Goal: Information Seeking & Learning: Learn about a topic

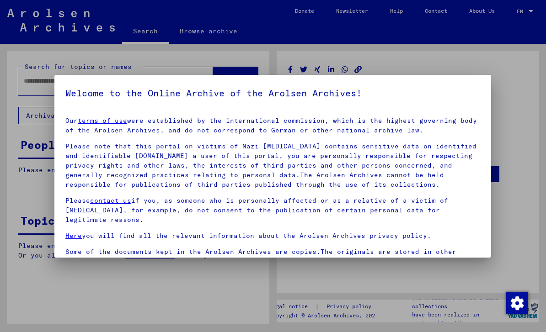
type input "********"
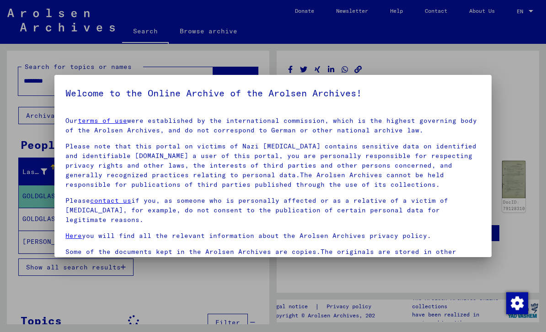
click at [505, 81] on div at bounding box center [273, 166] width 546 height 332
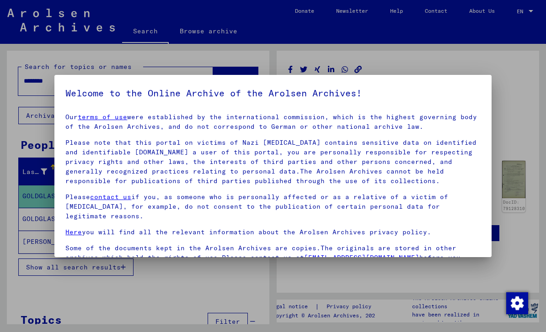
click at [517, 222] on div at bounding box center [273, 166] width 546 height 332
click at [517, 204] on div at bounding box center [273, 166] width 546 height 332
click at [512, 191] on div at bounding box center [273, 166] width 546 height 332
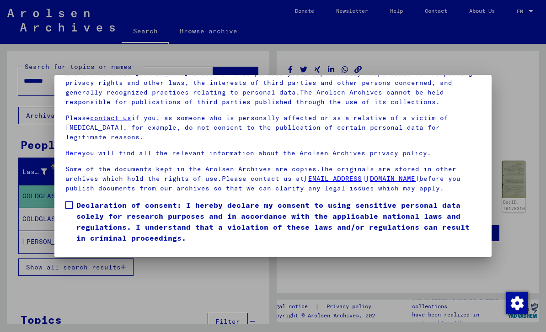
scroll to position [98, 0]
click at [69, 202] on span at bounding box center [68, 205] width 7 height 7
click at [92, 248] on button "I agree" at bounding box center [87, 256] width 44 height 17
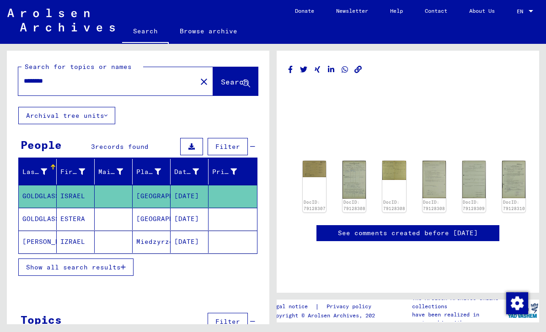
scroll to position [21, 0]
click at [320, 160] on img at bounding box center [314, 168] width 25 height 17
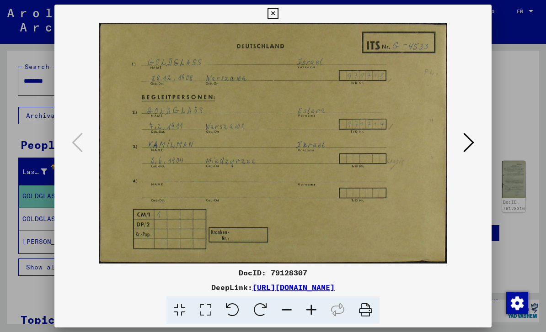
click at [507, 147] on div at bounding box center [273, 166] width 546 height 332
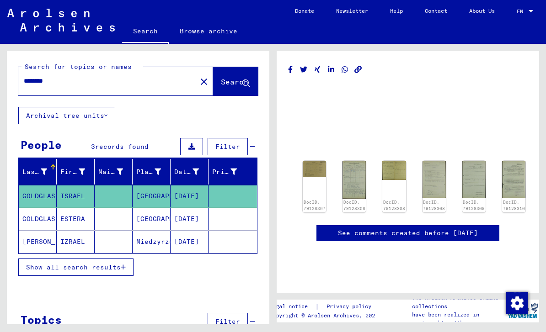
scroll to position [0, 0]
click at [224, 79] on span "Search" at bounding box center [234, 81] width 27 height 9
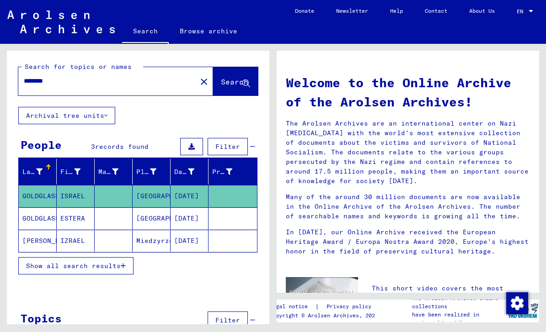
click at [240, 94] on button "Search" at bounding box center [235, 81] width 45 height 28
click at [198, 86] on mat-icon "close" at bounding box center [203, 81] width 11 height 11
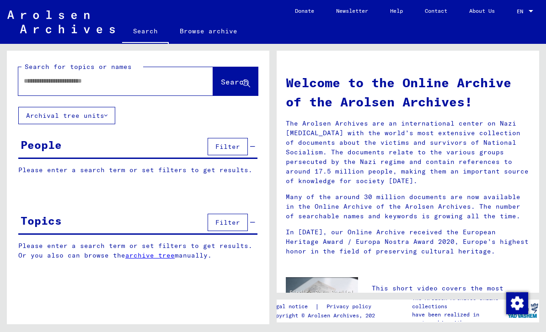
click at [152, 81] on input "text" at bounding box center [105, 81] width 162 height 10
type input "********"
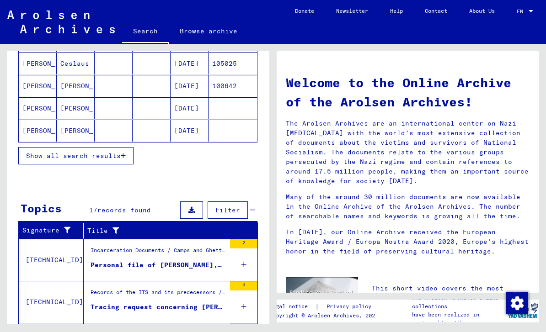
scroll to position [155, 0]
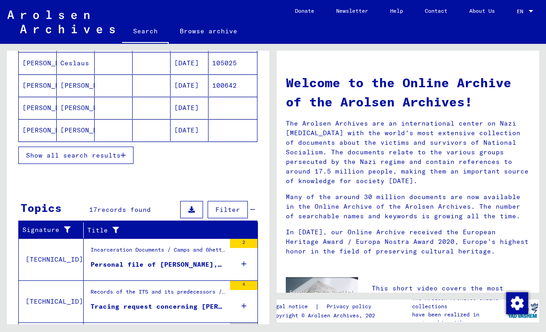
click at [36, 160] on button "Show all search results" at bounding box center [75, 155] width 115 height 17
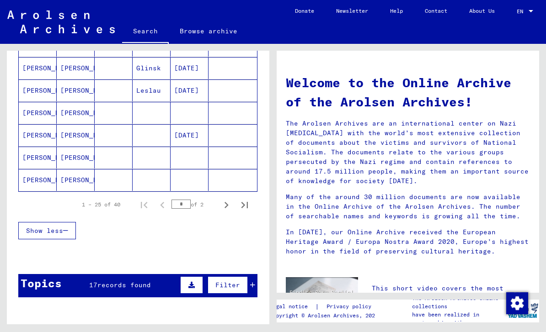
scroll to position [555, 0]
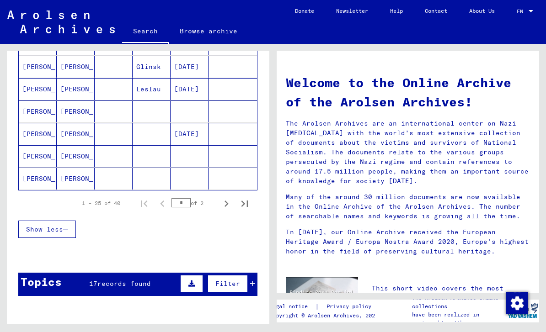
click at [231, 200] on icon "Next page" at bounding box center [226, 203] width 13 height 13
type input "*"
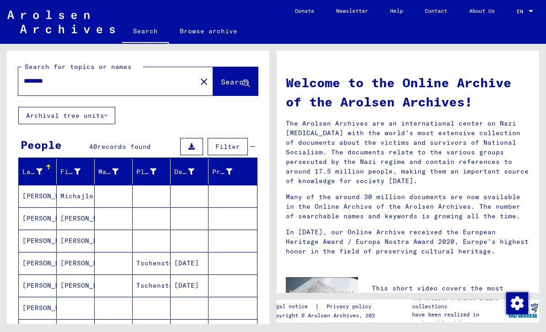
scroll to position [0, 0]
click at [198, 79] on mat-icon "close" at bounding box center [203, 81] width 11 height 11
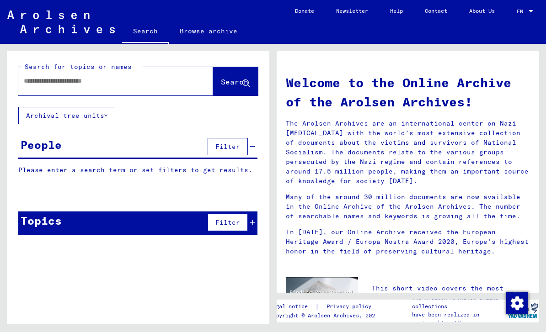
click at [160, 80] on input "text" at bounding box center [105, 81] width 162 height 10
type input "********"
click at [213, 74] on button "Search" at bounding box center [235, 81] width 45 height 28
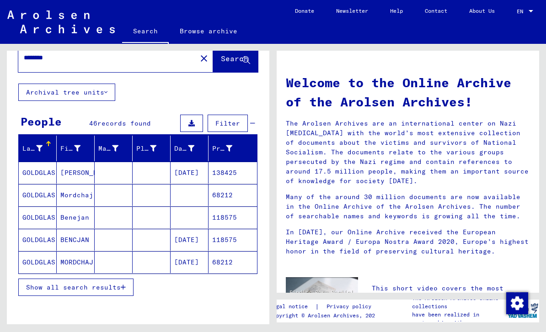
scroll to position [25, 0]
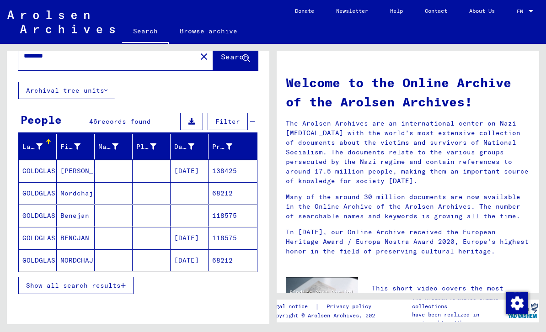
click at [37, 176] on mat-cell "GOLDGLAS" at bounding box center [38, 171] width 38 height 22
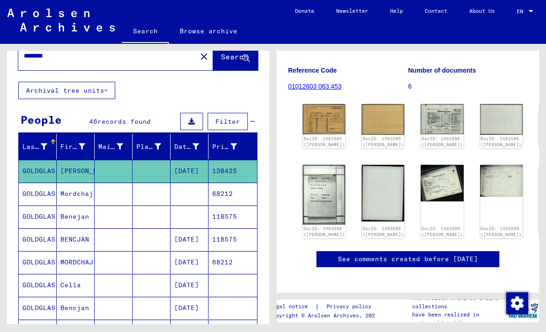
scroll to position [113, 0]
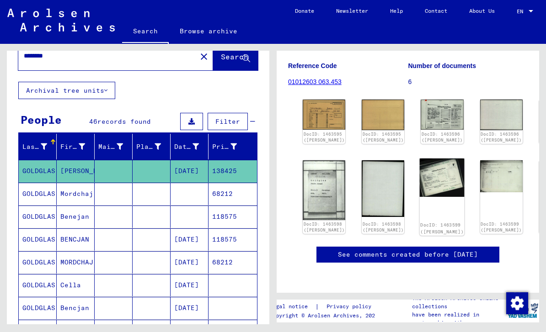
click at [420, 179] on img at bounding box center [442, 178] width 45 height 38
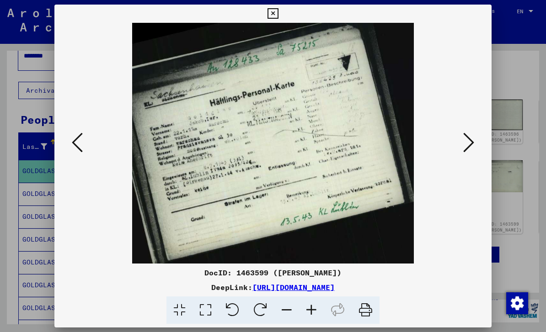
click at [278, 18] on icon at bounding box center [272, 13] width 11 height 11
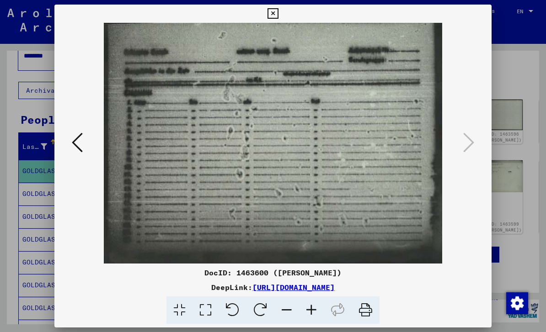
click at [516, 90] on div at bounding box center [273, 166] width 546 height 332
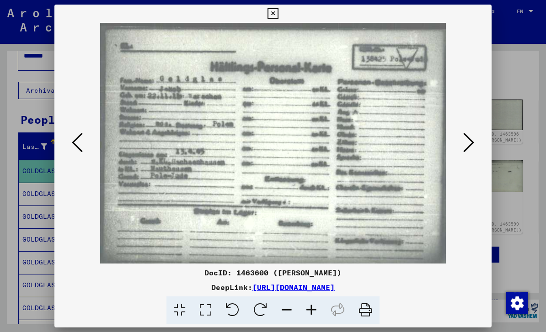
click at [78, 149] on icon at bounding box center [77, 143] width 11 height 22
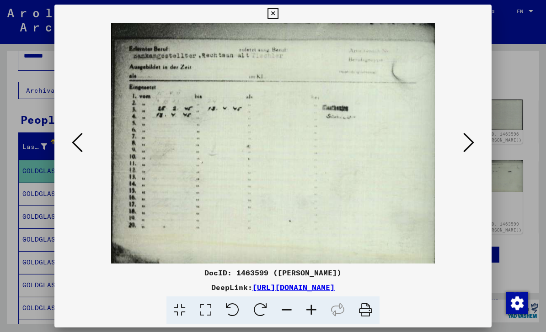
click at [78, 150] on icon at bounding box center [77, 143] width 11 height 22
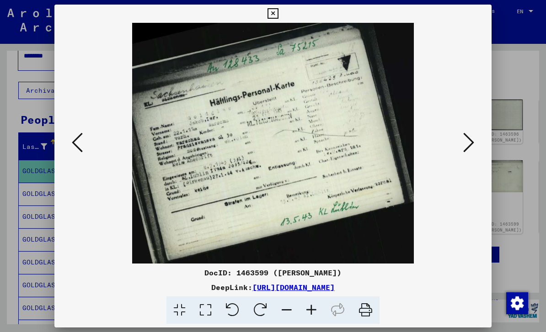
click at [80, 156] on button at bounding box center [77, 143] width 16 height 26
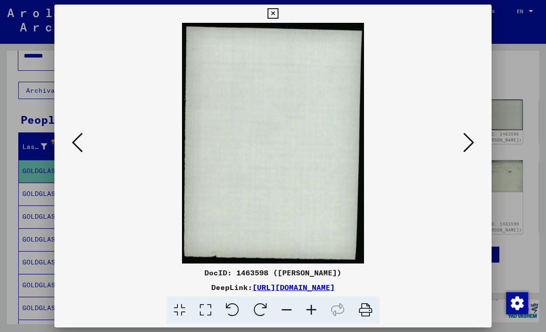
click at [82, 155] on button at bounding box center [77, 143] width 16 height 26
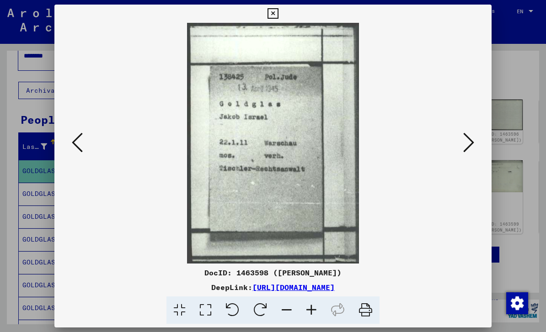
click at [79, 155] on button at bounding box center [77, 143] width 16 height 26
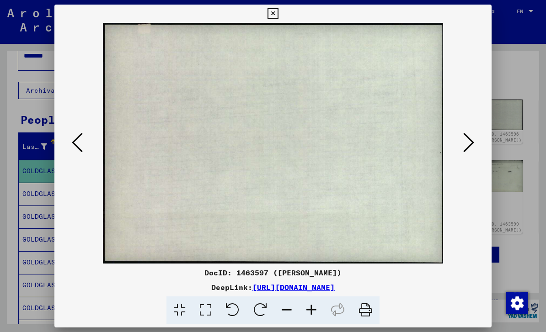
click at [79, 154] on icon at bounding box center [77, 143] width 11 height 22
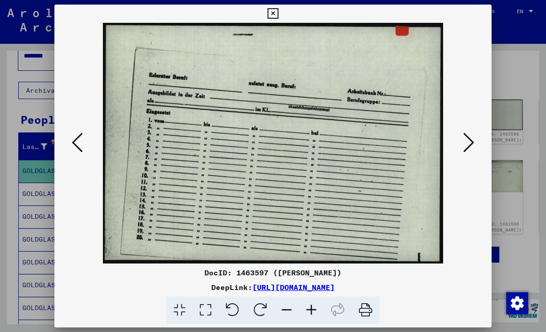
click at [79, 151] on icon at bounding box center [77, 143] width 11 height 22
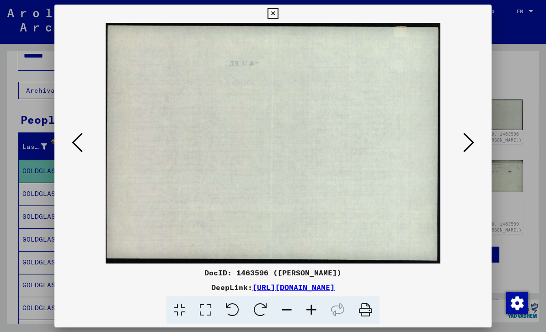
click at [81, 154] on button at bounding box center [77, 143] width 16 height 26
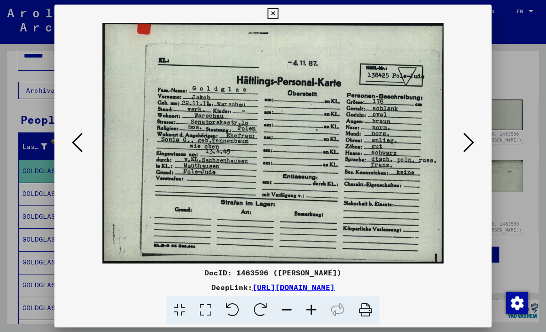
click at [80, 155] on button at bounding box center [77, 143] width 16 height 26
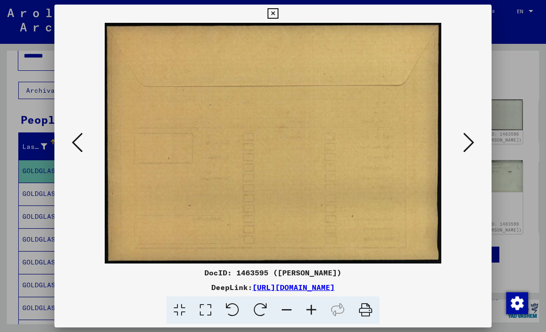
click at [78, 155] on button at bounding box center [77, 143] width 16 height 26
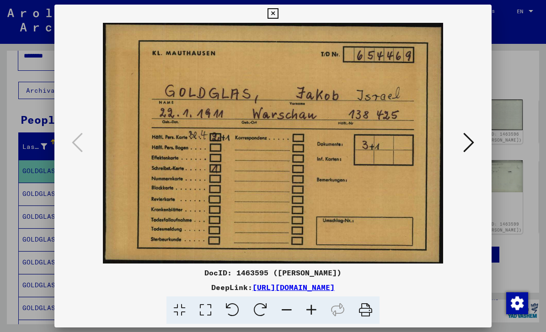
click at [469, 142] on icon at bounding box center [468, 143] width 11 height 22
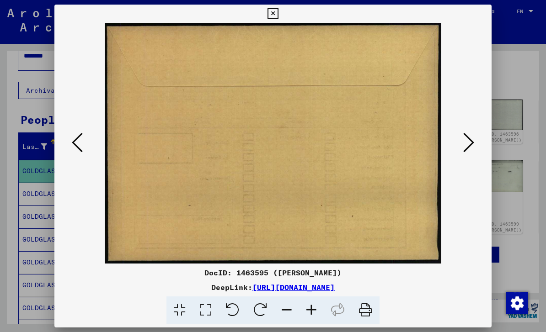
click at [467, 144] on icon at bounding box center [468, 143] width 11 height 22
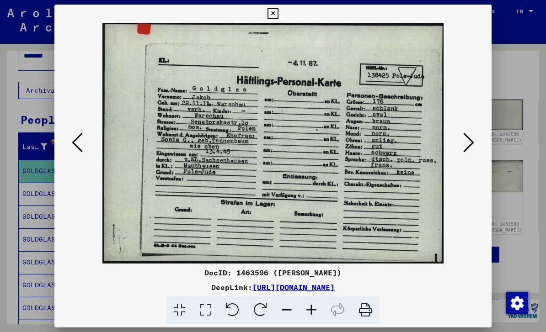
click at [468, 144] on icon at bounding box center [468, 143] width 11 height 22
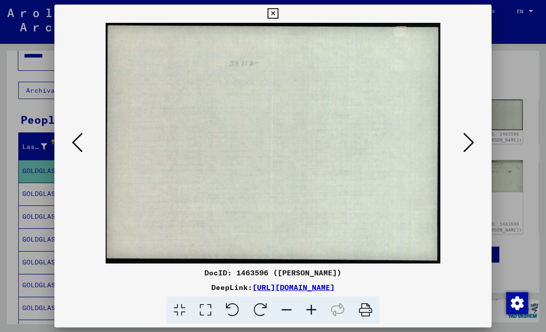
click at [468, 139] on icon at bounding box center [468, 143] width 11 height 22
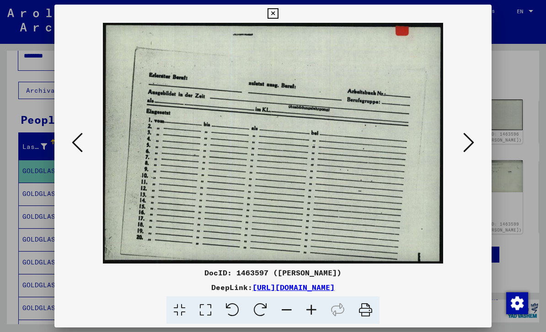
click at [467, 142] on icon at bounding box center [468, 143] width 11 height 22
click at [468, 144] on icon at bounding box center [468, 143] width 11 height 22
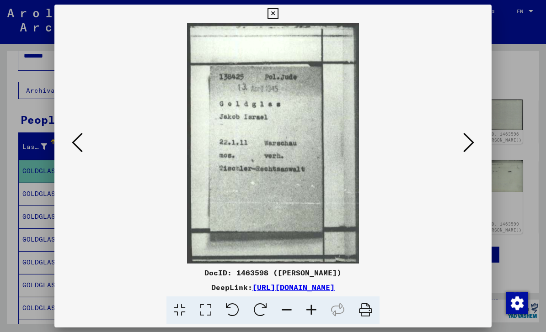
click at [468, 142] on icon at bounding box center [468, 143] width 11 height 22
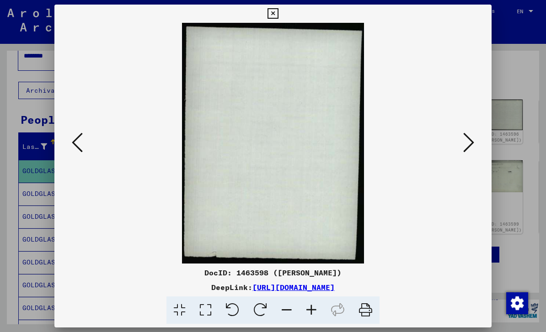
click at [469, 141] on icon at bounding box center [468, 143] width 11 height 22
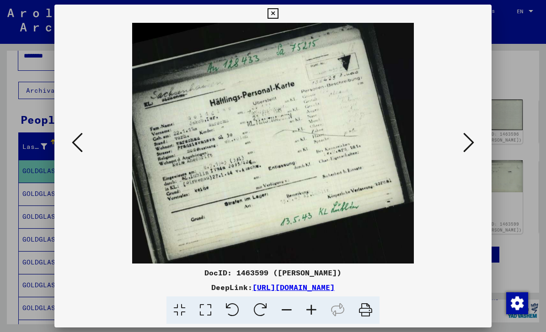
click at [470, 142] on icon at bounding box center [468, 143] width 11 height 22
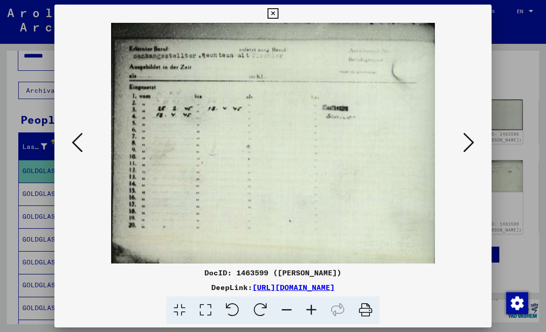
click at [470, 141] on icon at bounding box center [468, 143] width 11 height 22
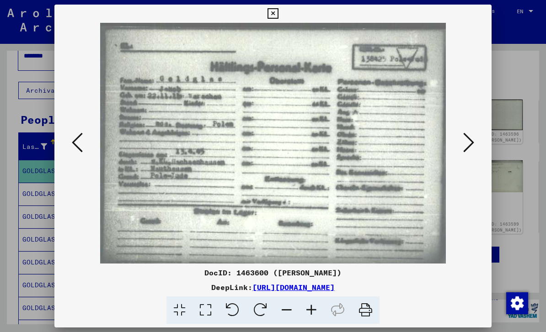
click at [471, 143] on icon at bounding box center [468, 143] width 11 height 22
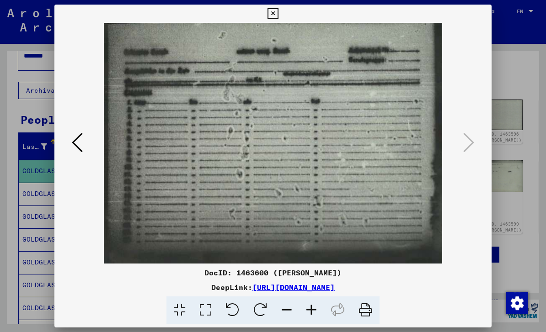
click at [281, 11] on button at bounding box center [273, 14] width 16 height 18
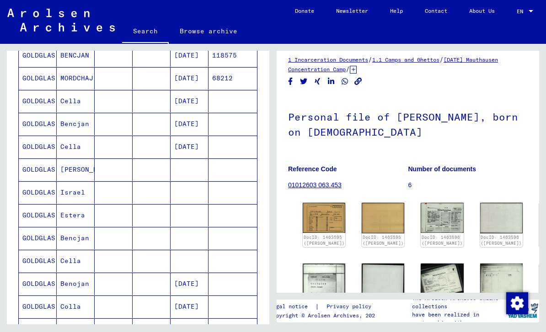
scroll to position [210, 0]
click at [43, 192] on mat-cell "GOLDGLAS" at bounding box center [38, 192] width 38 height 22
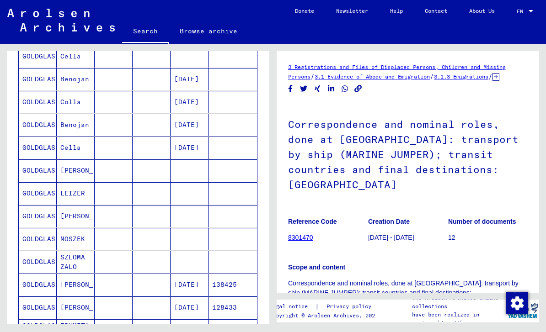
scroll to position [414, 0]
click at [38, 168] on mat-cell "GOLDGLAS" at bounding box center [38, 171] width 38 height 22
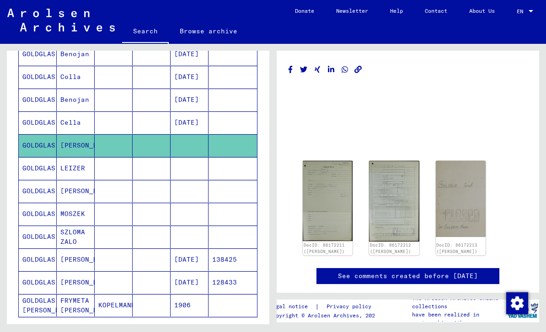
scroll to position [440, 0]
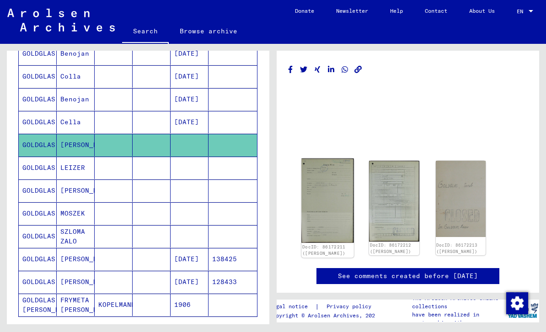
click at [325, 199] on img at bounding box center [327, 201] width 53 height 85
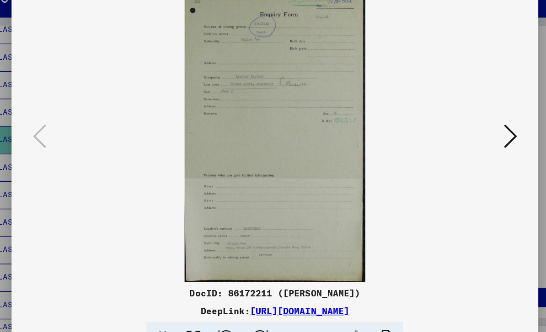
click at [463, 132] on icon at bounding box center [468, 143] width 11 height 22
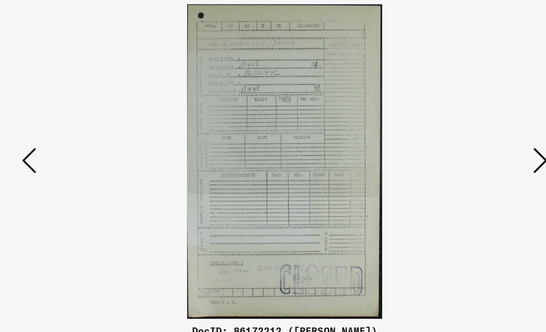
click at [463, 132] on icon at bounding box center [468, 143] width 11 height 22
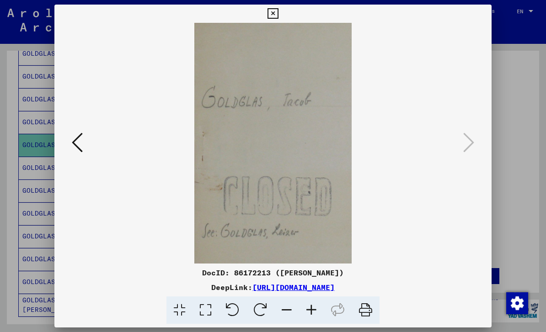
click at [278, 15] on icon at bounding box center [272, 13] width 11 height 11
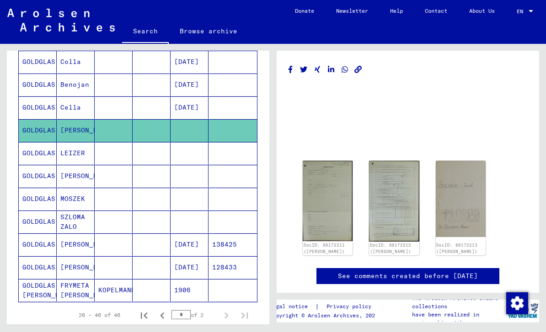
scroll to position [455, 0]
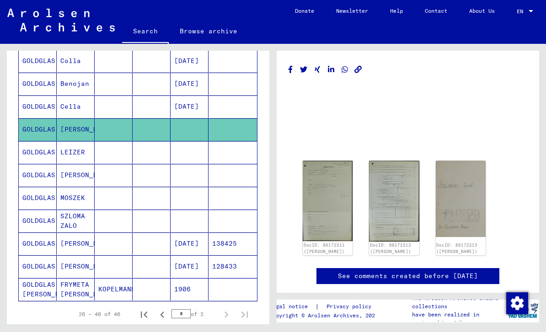
click at [33, 173] on mat-cell "GOLDGLAS" at bounding box center [38, 175] width 38 height 22
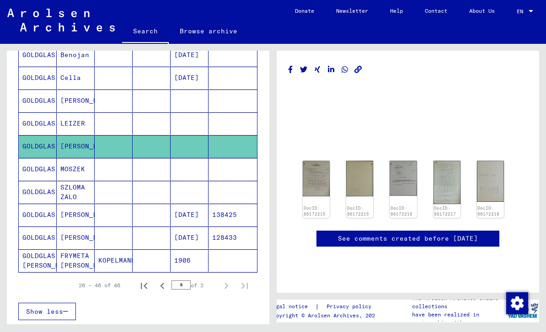
scroll to position [485, 0]
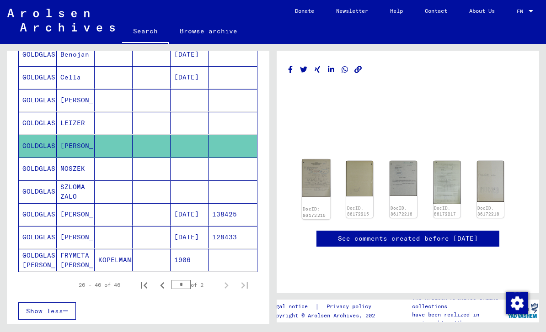
click at [321, 179] on img at bounding box center [316, 178] width 28 height 37
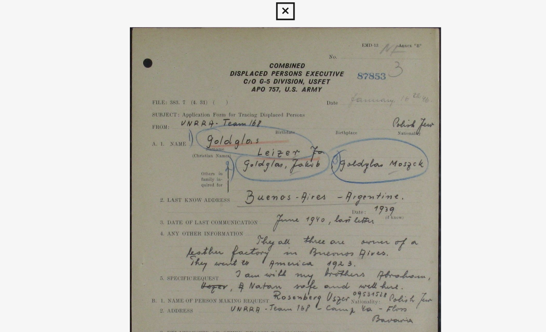
click at [85, 28] on img at bounding box center [272, 143] width 374 height 241
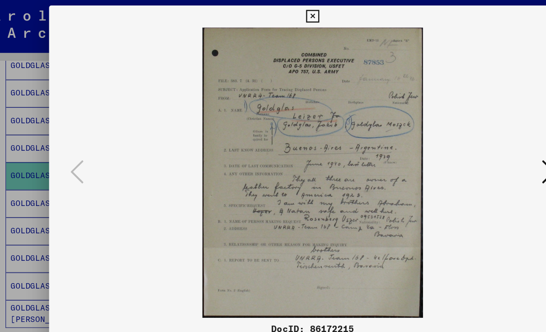
click at [27, 67] on div at bounding box center [273, 166] width 546 height 332
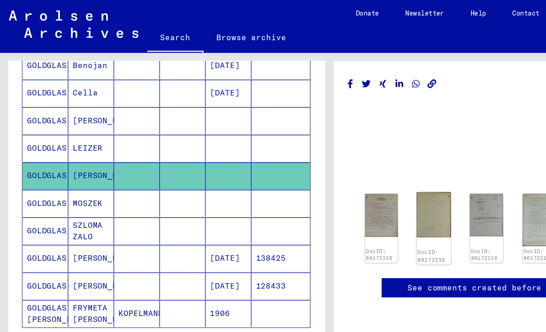
click at [352, 170] on img at bounding box center [360, 178] width 28 height 37
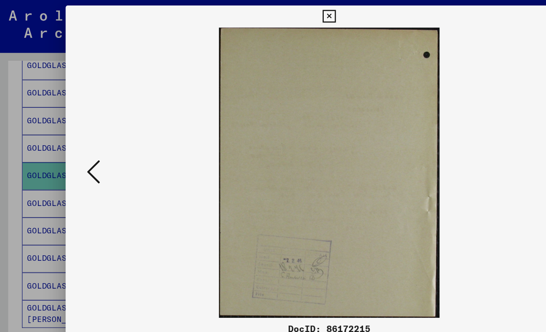
click at [83, 153] on button at bounding box center [77, 143] width 16 height 26
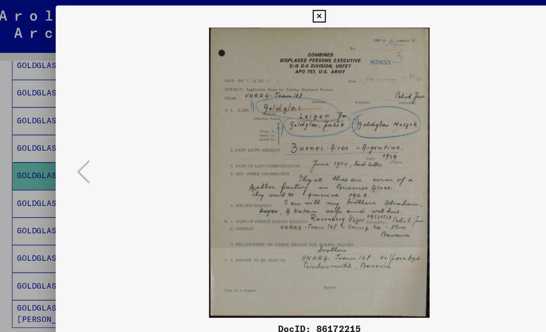
click at [39, 101] on div at bounding box center [273, 166] width 546 height 332
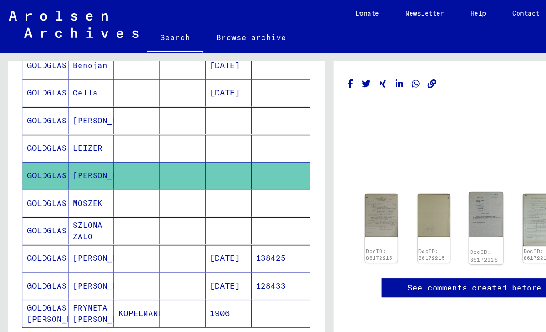
click at [408, 175] on img at bounding box center [403, 178] width 28 height 37
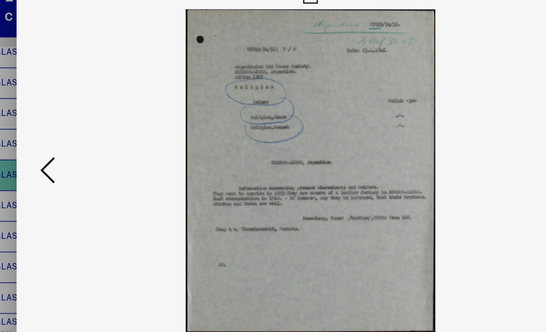
click at [12, 97] on div at bounding box center [273, 166] width 546 height 332
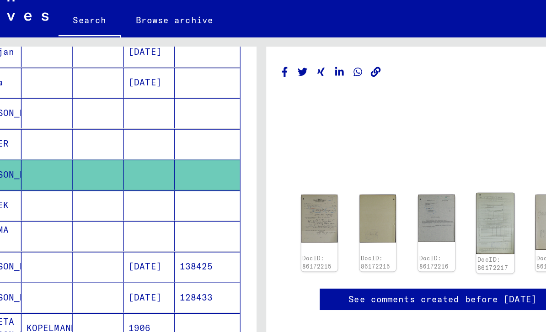
click at [432, 163] on img at bounding box center [446, 183] width 28 height 46
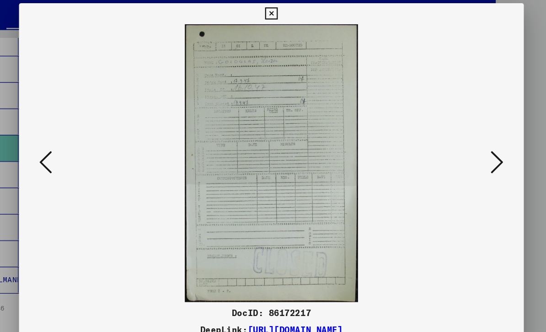
click at [9, 93] on div at bounding box center [273, 166] width 546 height 332
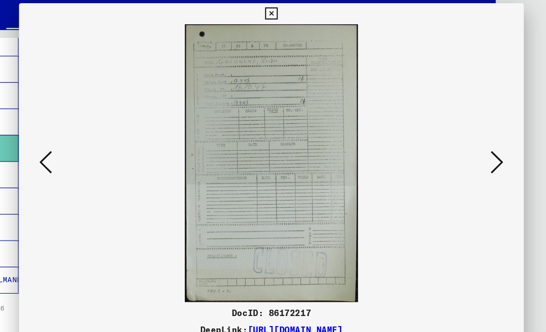
scroll to position [0, 5]
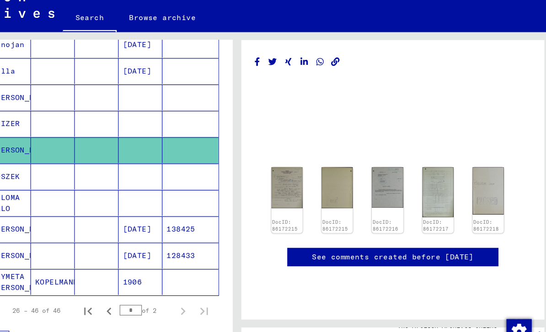
click at [57, 112] on mat-cell "LEIZER" at bounding box center [76, 123] width 38 height 22
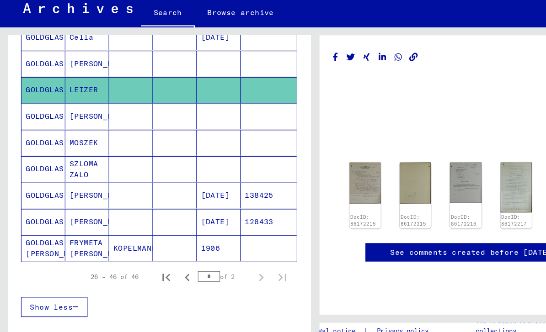
scroll to position [512, 0]
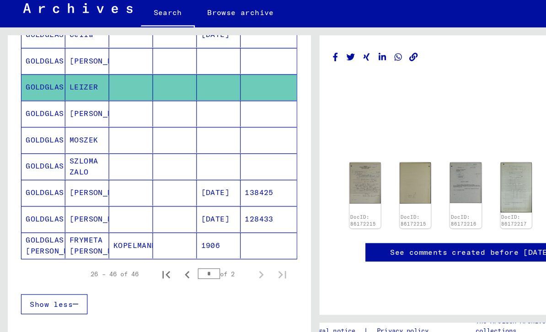
click at [39, 176] on mat-cell "GOLDGLAS" at bounding box center [38, 187] width 38 height 22
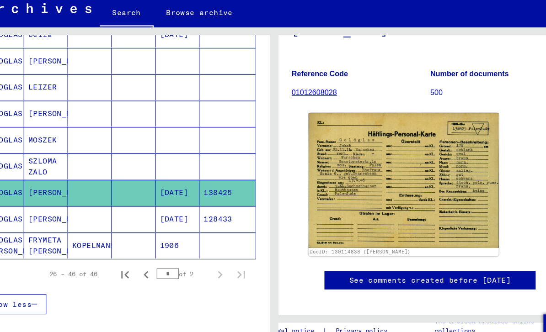
scroll to position [97, 0]
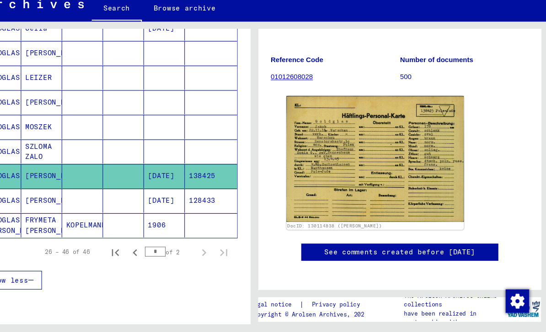
click at [19, 199] on mat-cell "GOLDGLAS" at bounding box center [38, 210] width 38 height 22
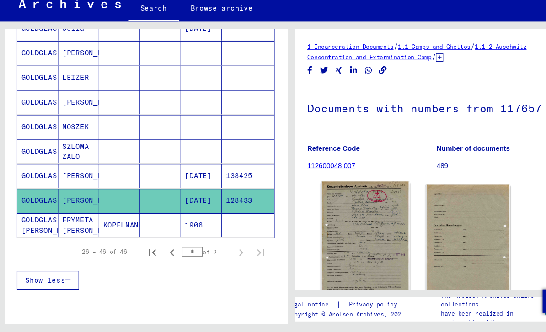
click at [357, 201] on img at bounding box center [342, 249] width 83 height 114
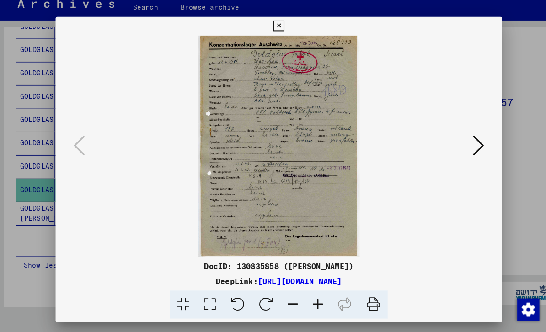
click at [24, 144] on div at bounding box center [273, 166] width 546 height 332
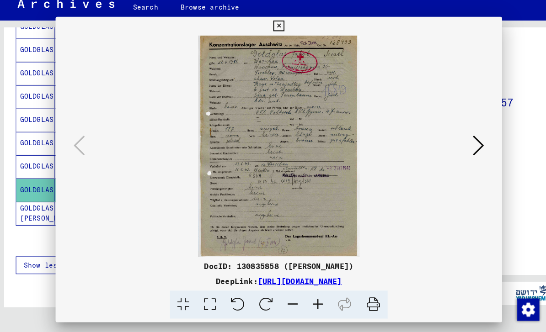
scroll to position [7, 0]
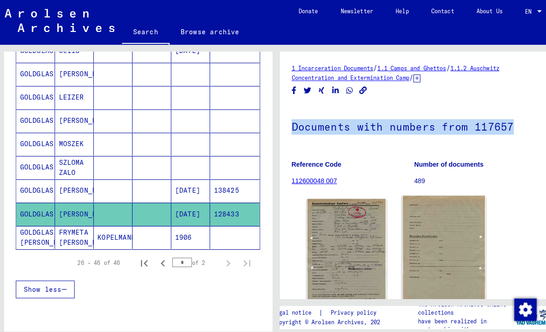
click at [447, 219] on img at bounding box center [437, 249] width 83 height 114
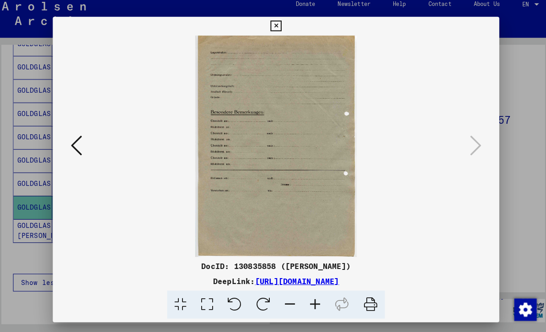
click at [278, 21] on icon at bounding box center [272, 25] width 11 height 11
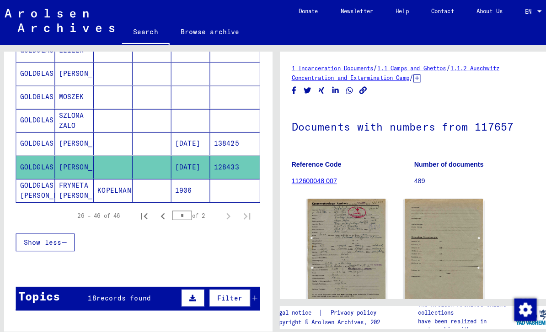
scroll to position [636, 0]
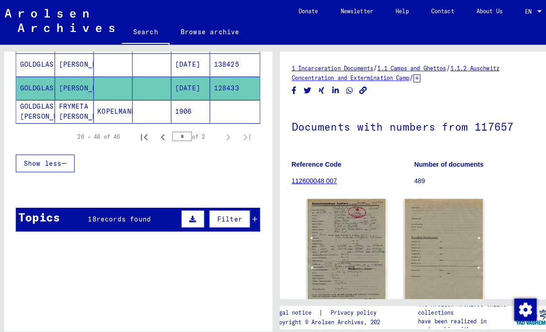
click at [165, 128] on icon "Previous page" at bounding box center [162, 134] width 13 height 13
type input "*"
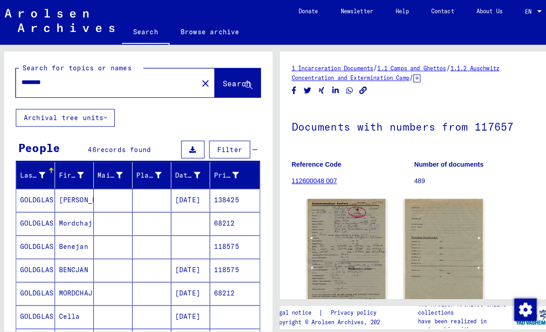
scroll to position [0, 0]
click at [198, 76] on mat-icon "close" at bounding box center [203, 81] width 11 height 11
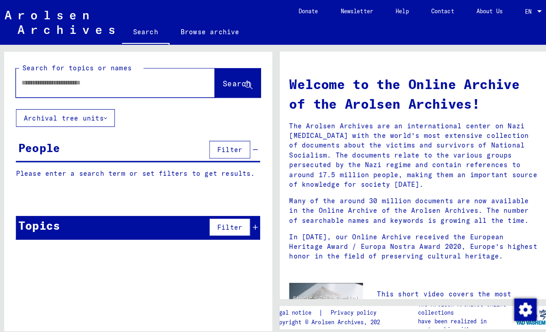
click at [62, 71] on div at bounding box center [101, 81] width 167 height 21
click at [48, 76] on input "text" at bounding box center [105, 81] width 162 height 10
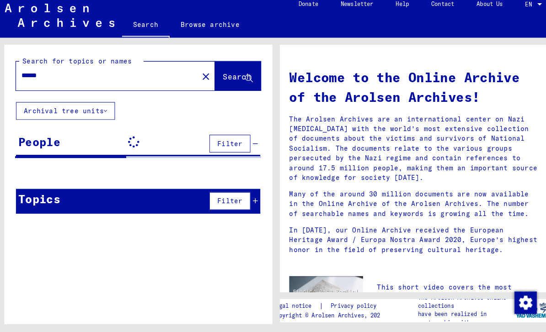
click at [213, 82] on button "Search" at bounding box center [235, 81] width 45 height 28
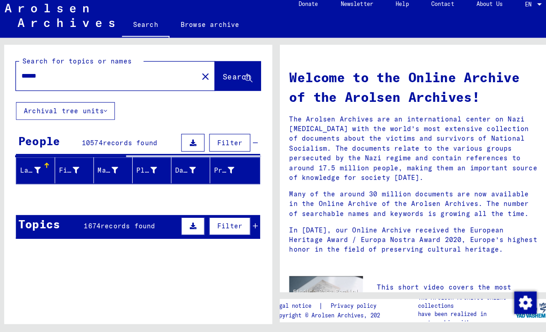
click at [58, 76] on input "******" at bounding box center [105, 81] width 162 height 10
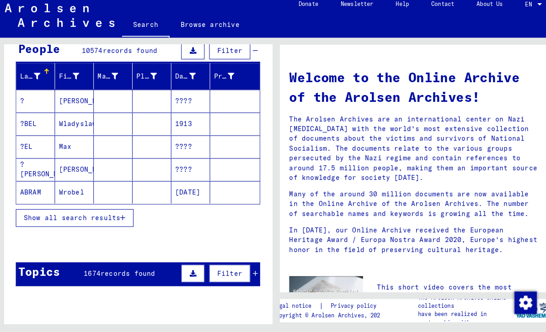
scroll to position [94, 0]
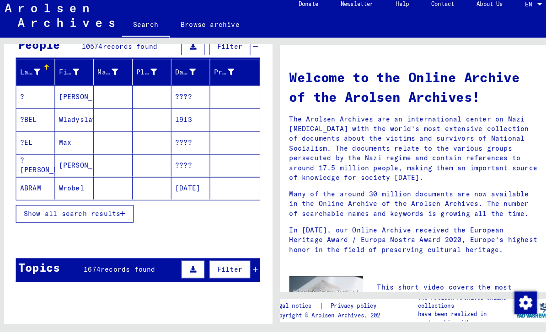
click at [38, 208] on button "Show all search results" at bounding box center [75, 216] width 115 height 17
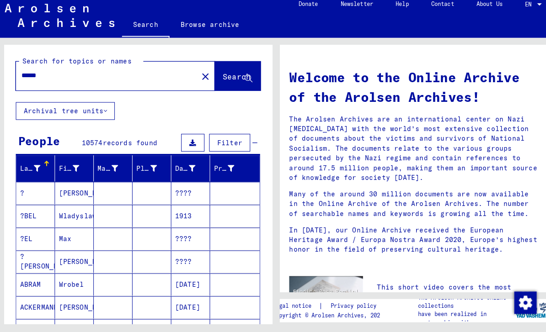
scroll to position [0, 0]
click at [80, 71] on div "******" at bounding box center [101, 81] width 167 height 21
click at [83, 76] on input "******" at bounding box center [105, 81] width 162 height 10
type input "*"
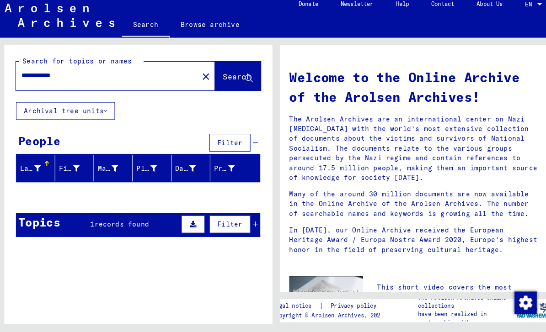
scroll to position [21, 0]
click at [112, 216] on div "Topics 1 records found Filter" at bounding box center [137, 227] width 239 height 23
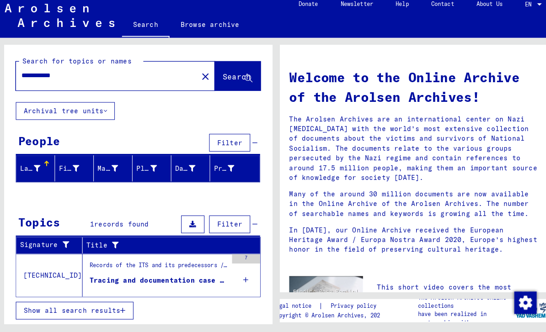
click at [103, 277] on div "Tracing and documentation case no. 749.730 for [PERSON_NAME] born [DEMOGRAPHIC_…" at bounding box center [158, 282] width 135 height 10
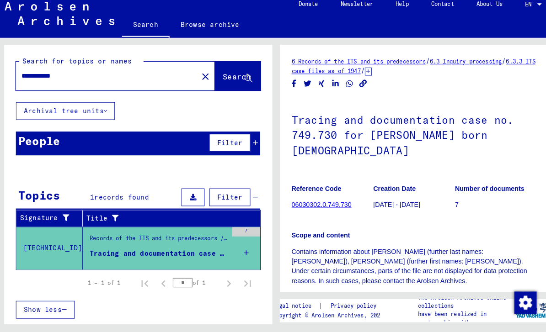
scroll to position [21, 0]
click at [84, 76] on input "**********" at bounding box center [107, 81] width 167 height 10
click at [38, 76] on input "**********" at bounding box center [107, 81] width 167 height 10
click at [42, 76] on input "**********" at bounding box center [107, 81] width 167 height 10
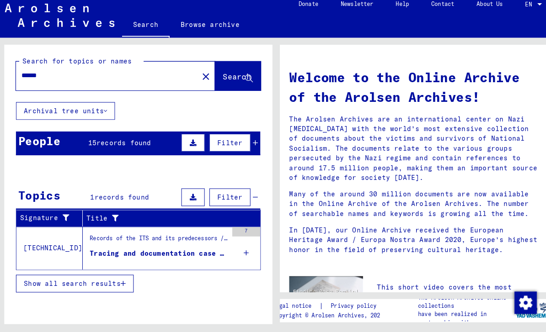
type input "******"
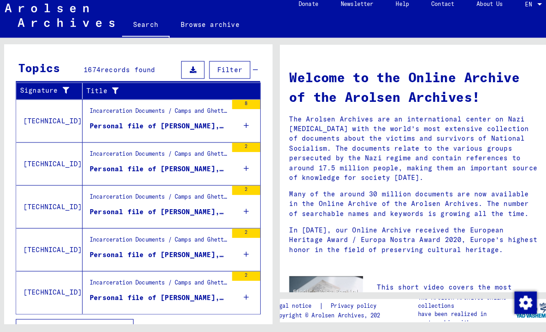
scroll to position [125, 0]
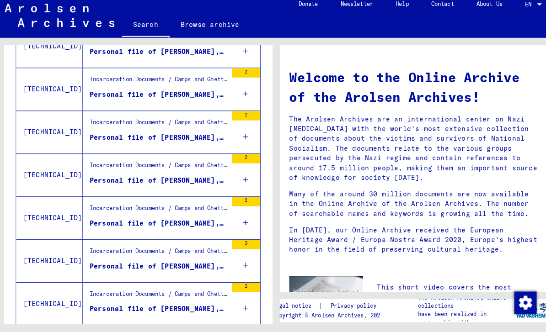
scroll to position [215, 0]
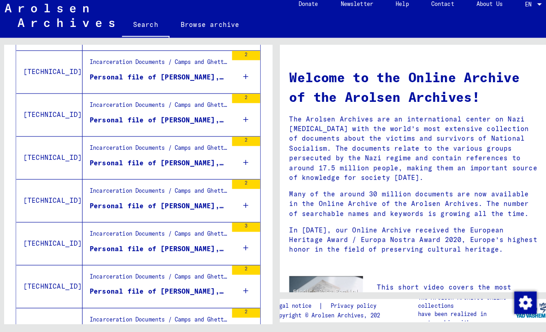
click at [95, 204] on div "Personal file of [PERSON_NAME], born in the year [DATE]" at bounding box center [158, 209] width 135 height 10
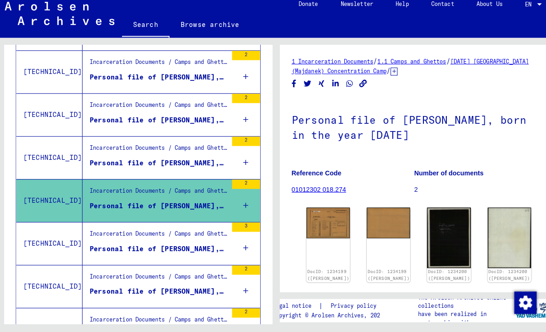
click at [98, 162] on div "Personal file of [PERSON_NAME], born in the year [DEMOGRAPHIC_DATA], born in [G…" at bounding box center [158, 167] width 135 height 10
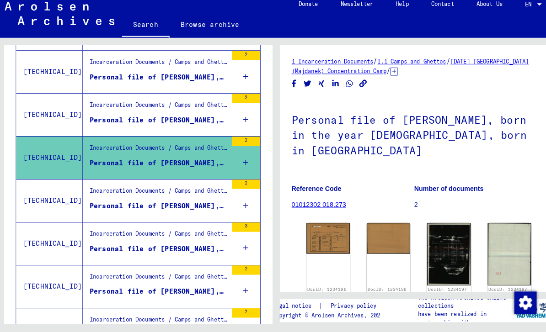
click at [101, 120] on div "Personal file of [PERSON_NAME], born on [DEMOGRAPHIC_DATA], born in [GEOGRAPHIC…" at bounding box center [158, 125] width 135 height 10
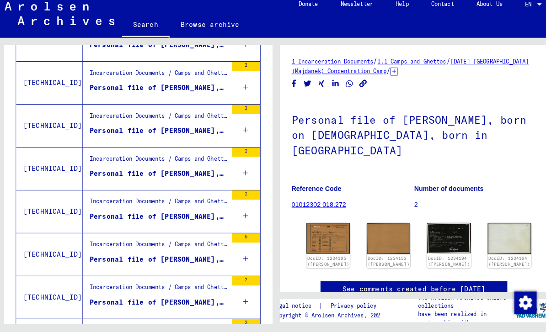
scroll to position [691, 0]
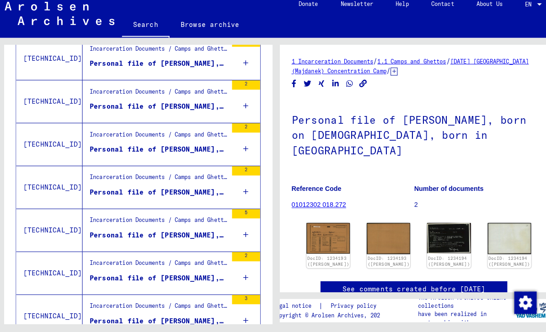
click at [101, 107] on div "Personal file of [PERSON_NAME], born on [DEMOGRAPHIC_DATA]" at bounding box center [158, 112] width 135 height 10
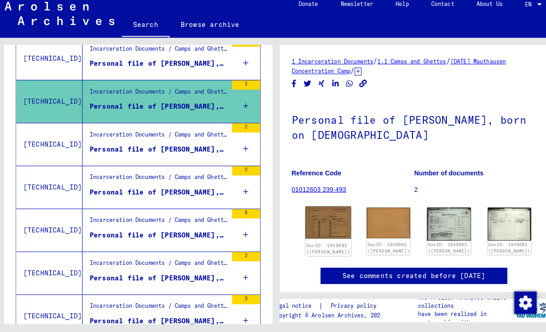
click at [321, 209] on img at bounding box center [324, 225] width 45 height 32
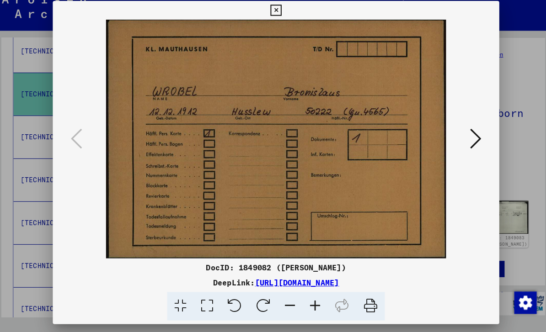
click at [474, 132] on button at bounding box center [468, 143] width 16 height 26
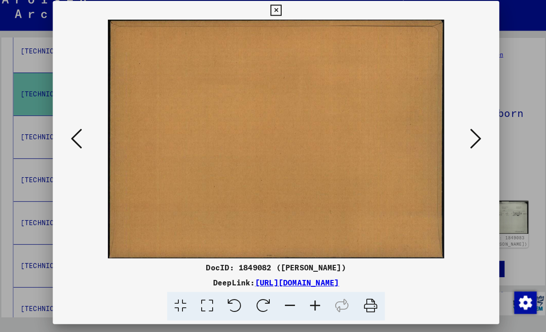
click at [473, 135] on button at bounding box center [468, 143] width 16 height 26
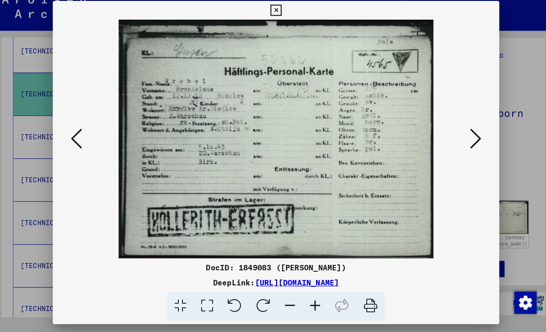
click at [473, 134] on button at bounding box center [468, 143] width 16 height 26
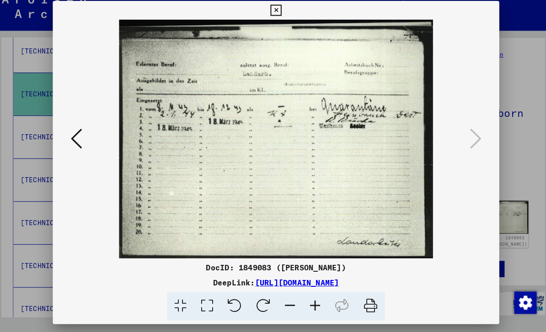
click at [72, 140] on icon at bounding box center [77, 143] width 11 height 22
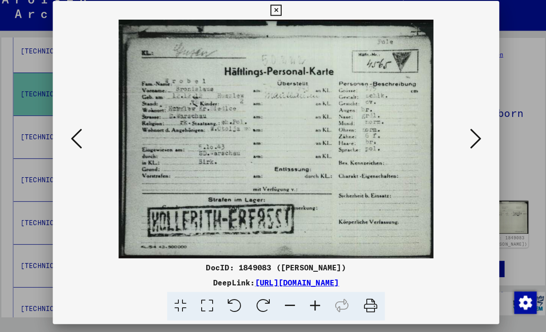
click at [472, 135] on button at bounding box center [468, 143] width 16 height 26
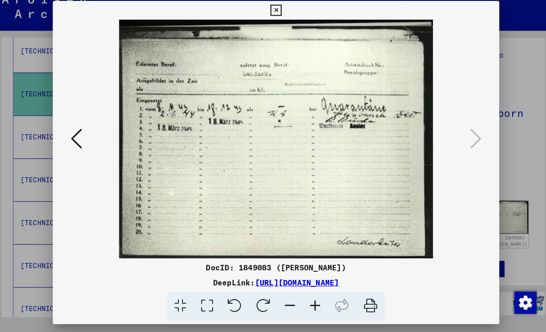
click at [483, 26] on div at bounding box center [272, 143] width 437 height 234
click at [281, 19] on button at bounding box center [273, 17] width 16 height 18
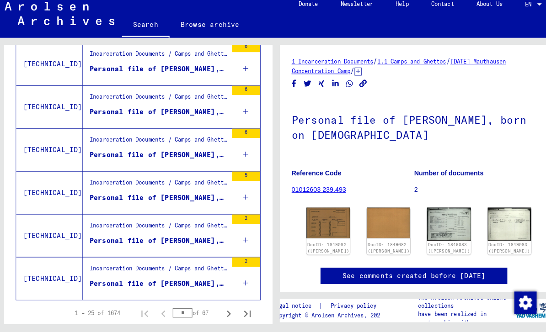
scroll to position [980, 0]
click at [227, 308] on icon "Next page" at bounding box center [226, 314] width 13 height 13
type input "*"
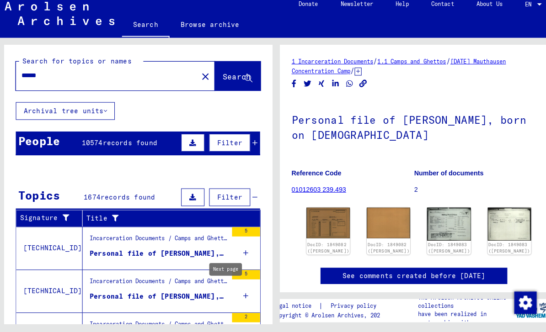
scroll to position [0, 0]
click at [198, 76] on mat-icon "close" at bounding box center [203, 81] width 11 height 11
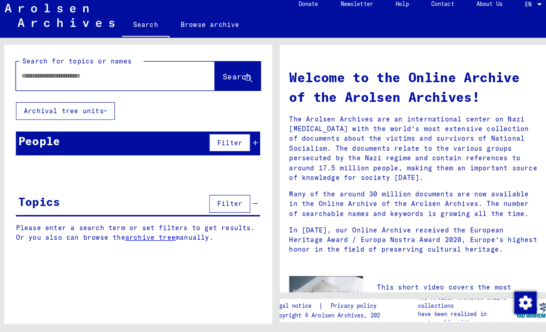
click at [44, 76] on input "text" at bounding box center [105, 81] width 162 height 10
type input "*********"
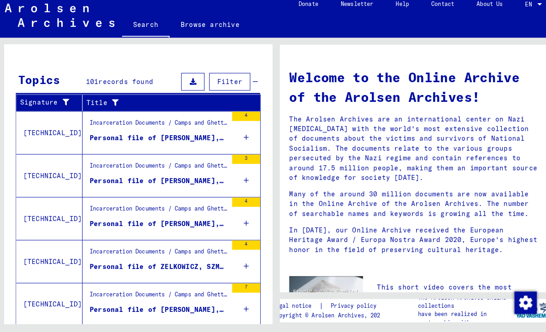
scroll to position [113, 0]
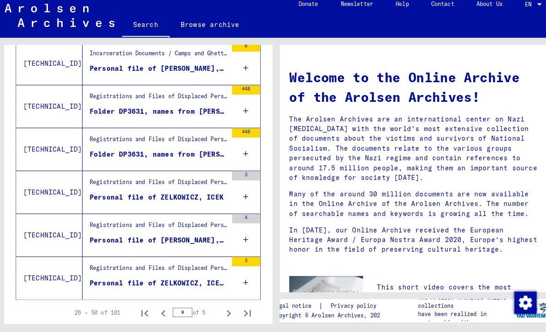
scroll to position [980, 0]
click at [157, 308] on icon "Previous page" at bounding box center [162, 314] width 13 height 13
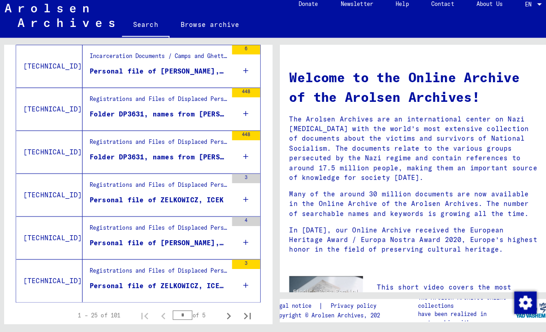
click at [223, 310] on icon "Next page" at bounding box center [226, 316] width 13 height 13
type input "*"
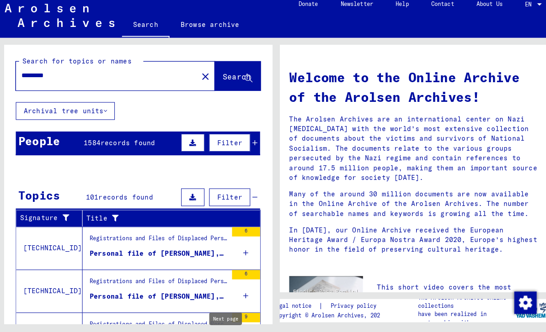
scroll to position [0, 0]
click at [198, 76] on mat-icon "close" at bounding box center [203, 81] width 11 height 11
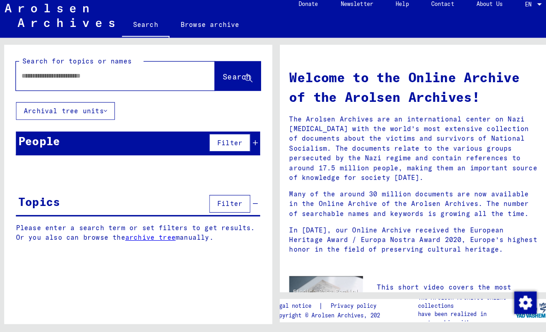
click at [87, 76] on input "text" at bounding box center [105, 81] width 162 height 10
type input "********"
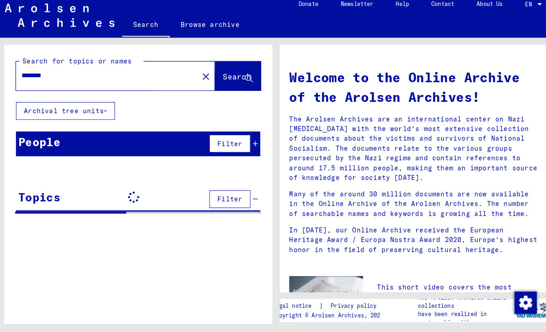
click at [221, 77] on span "Search" at bounding box center [234, 81] width 27 height 9
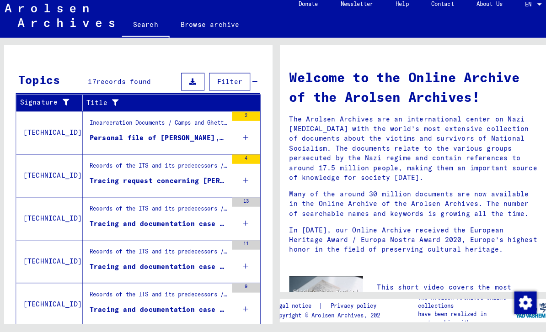
scroll to position [113, 0]
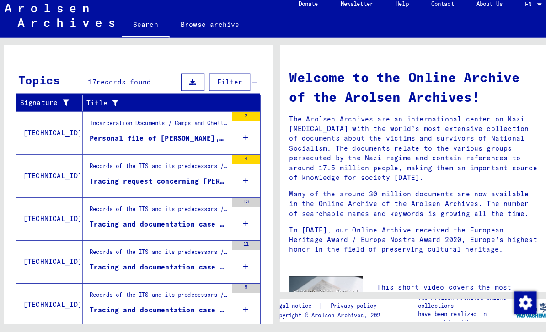
click at [121, 169] on div "Records of the ITS and its predecessors / Inquiry processing / ITS case files a…" at bounding box center [158, 171] width 135 height 13
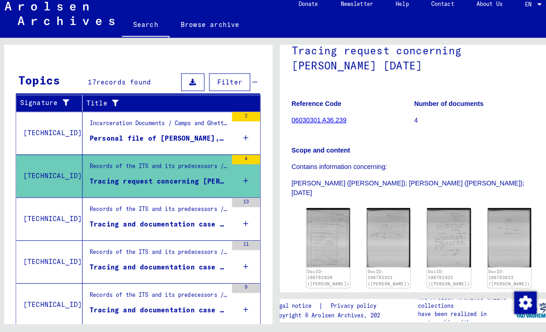
scroll to position [69, 0]
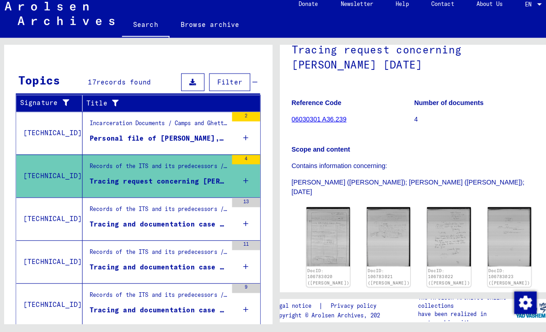
click at [111, 210] on div "Records of the ITS and its predecessors / Inquiry processing / ITS case files a…" at bounding box center [158, 214] width 135 height 13
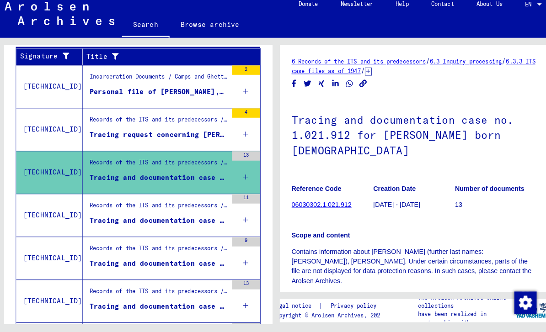
scroll to position [163, 0]
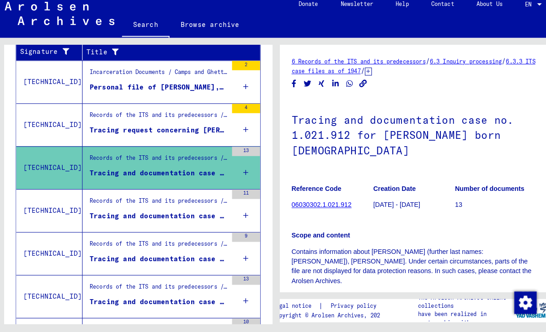
click at [127, 200] on div "Records of the ITS and its predecessors / Inquiry processing / ITS case files a…" at bounding box center [158, 206] width 135 height 13
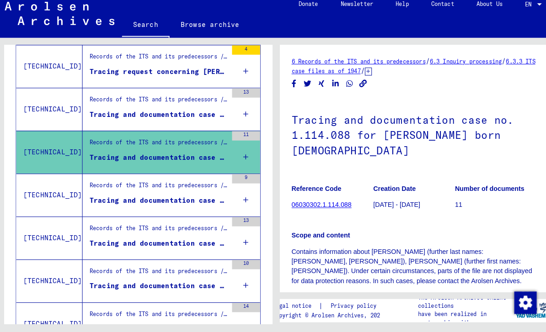
scroll to position [225, 0]
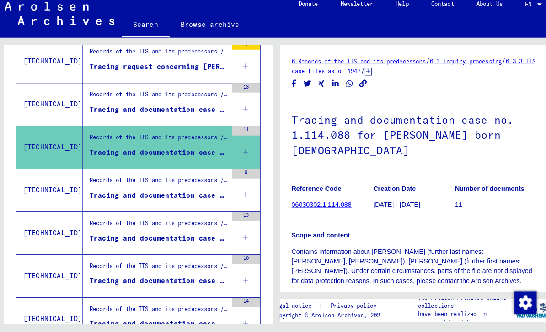
click at [124, 193] on div "Tracing and documentation case no. 1.185.658 for [PERSON_NAME] born [DEMOGRAPHI…" at bounding box center [158, 198] width 135 height 10
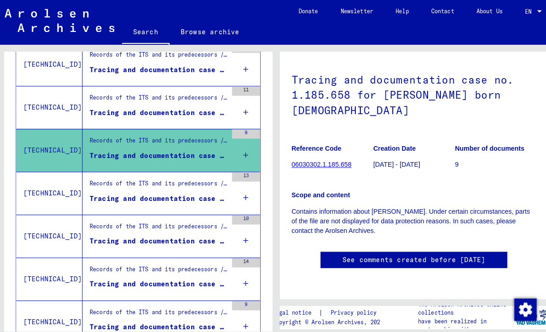
click at [142, 194] on div "Tracing and documentation case no. 1.209.543 for JOP, [PERSON_NAME] born [DEMOG…" at bounding box center [158, 195] width 135 height 10
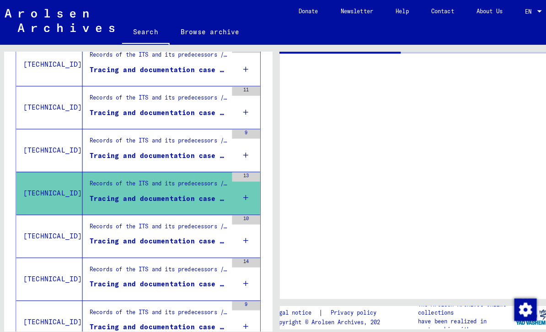
scroll to position [341, 0]
click at [143, 194] on div "Tracing and documentation case no. 1.209.543 for JOP, [PERSON_NAME] born [DEMOG…" at bounding box center [158, 195] width 135 height 10
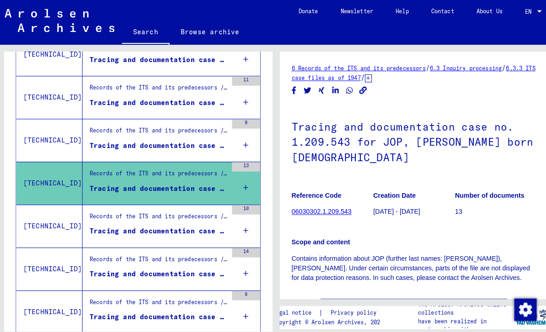
scroll to position [282, 0]
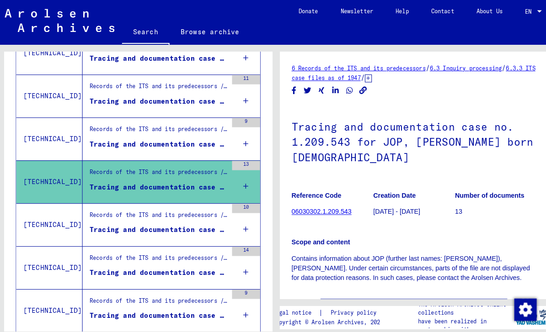
click at [141, 137] on div "Tracing and documentation case no. 1.185.658 for [PERSON_NAME] born [DEMOGRAPHI…" at bounding box center [158, 142] width 135 height 10
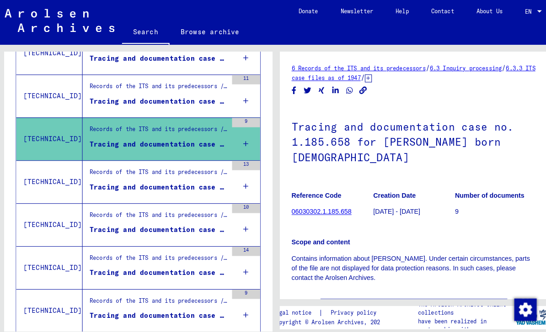
scroll to position [21, 0]
click at [163, 165] on div "Records of the ITS and its predecessors / Inquiry processing / ITS case files a…" at bounding box center [158, 171] width 135 height 13
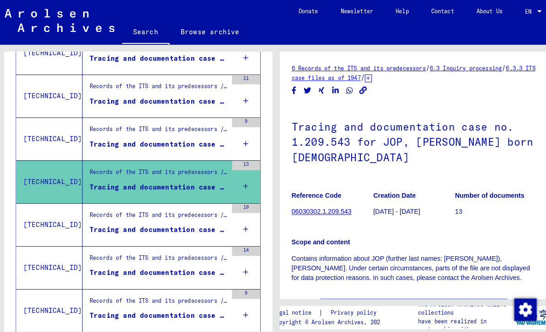
click at [160, 221] on div "Tracing and documentation case no. 1.376.080 for [PERSON_NAME] born [DEMOGRAPHI…" at bounding box center [158, 226] width 135 height 10
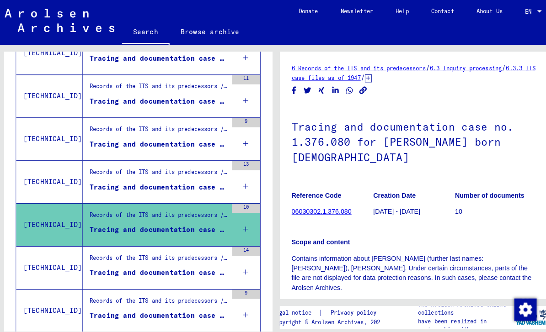
click at [166, 179] on div "Tracing and documentation case no. 1.209.543 for JOP, [PERSON_NAME] born [DEMOG…" at bounding box center [158, 184] width 135 height 10
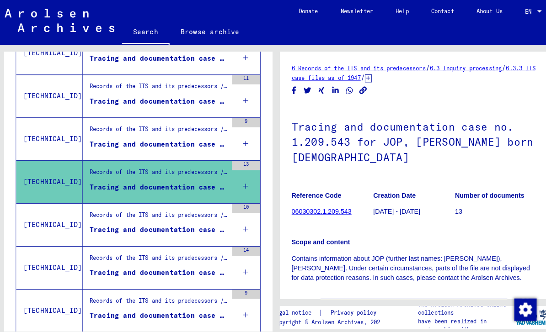
click at [160, 221] on div "Tracing and documentation case no. 1.376.080 for [PERSON_NAME] born [DEMOGRAPHI…" at bounding box center [158, 226] width 135 height 10
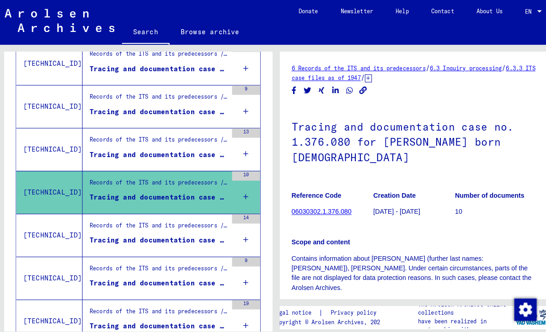
scroll to position [317, 0]
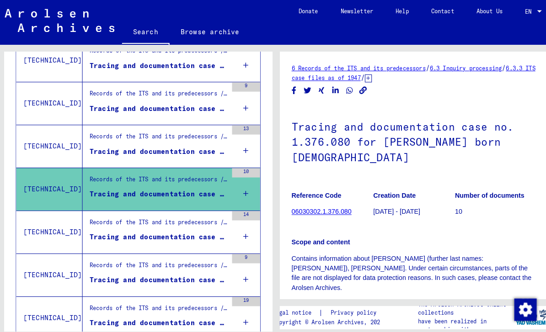
click at [163, 213] on div "Records of the ITS and its predecessors / Inquiry processing / ITS case files a…" at bounding box center [158, 219] width 135 height 13
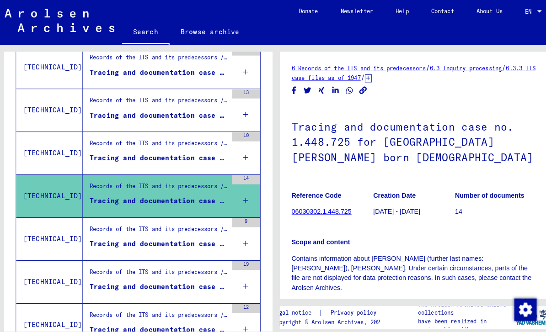
scroll to position [354, 0]
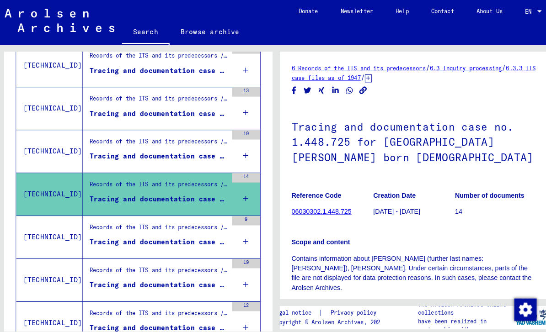
click at [151, 233] on div "Tracing and documentation case no. 1.471.715 for [PERSON_NAME] born [DEMOGRAPHI…" at bounding box center [158, 238] width 135 height 10
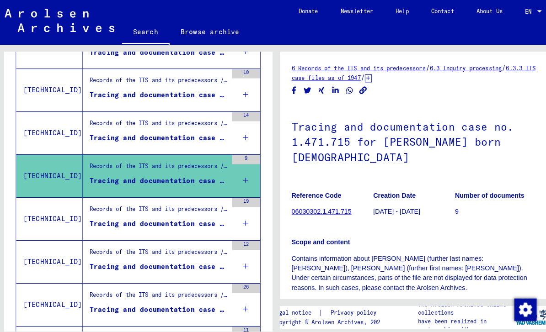
scroll to position [422, 0]
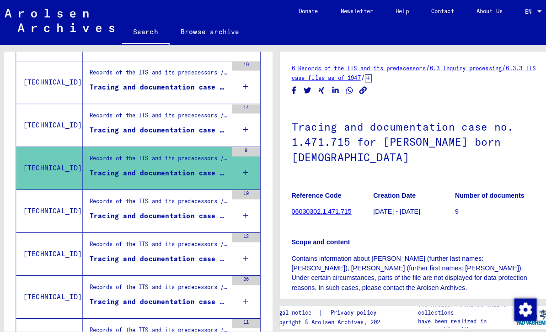
click at [153, 207] on div "Tracing and documentation case no. 1.617.409 for [PERSON_NAME] born [DEMOGRAPHI…" at bounding box center [158, 212] width 135 height 10
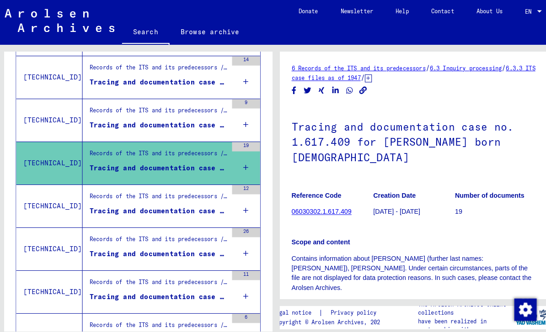
scroll to position [471, 0]
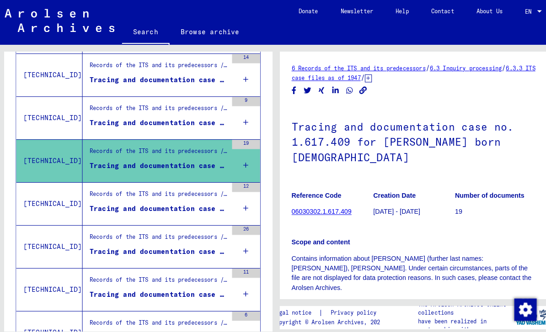
click at [156, 195] on div "Records of the ITS and its predecessors / Inquiry processing / ITS case files a…" at bounding box center [155, 200] width 142 height 42
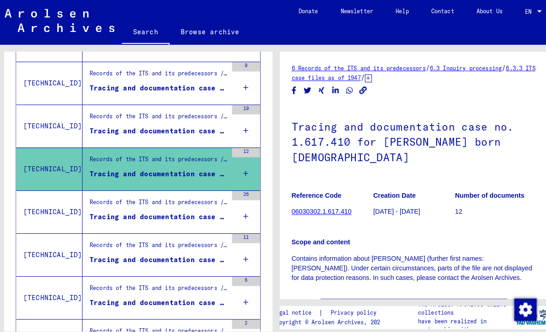
scroll to position [507, 0]
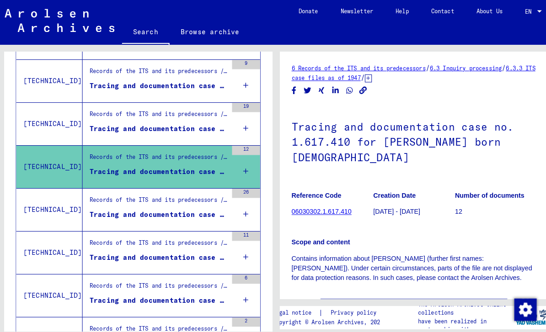
click at [138, 200] on div "Records of the ITS and its predecessors / Inquiry processing / ITS case files a…" at bounding box center [155, 206] width 142 height 42
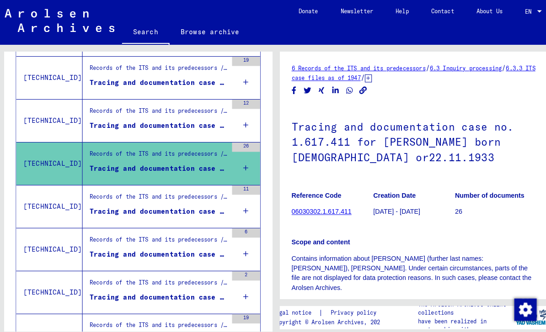
scroll to position [553, 0]
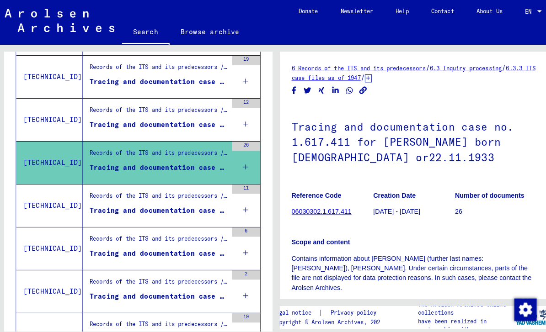
click at [152, 104] on figure "Records of the ITS and its predecessors / Inquiry processing / ITS case files a…" at bounding box center [158, 111] width 135 height 14
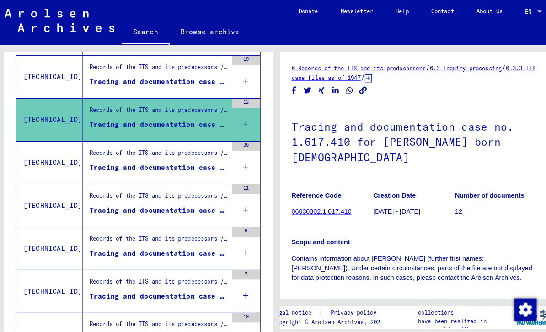
click at [150, 160] on div "Tracing and documentation case no. 1.617.411 for [PERSON_NAME] born [DEMOGRAPHI…" at bounding box center [158, 165] width 135 height 10
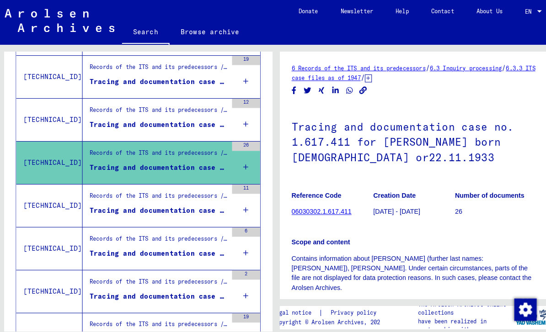
click at [144, 202] on div "Tracing and documentation case no. 1.617.412 for [PERSON_NAME] born [DEMOGRAPHI…" at bounding box center [158, 207] width 135 height 10
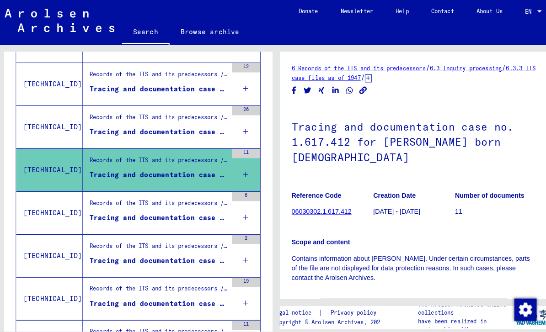
scroll to position [590, 0]
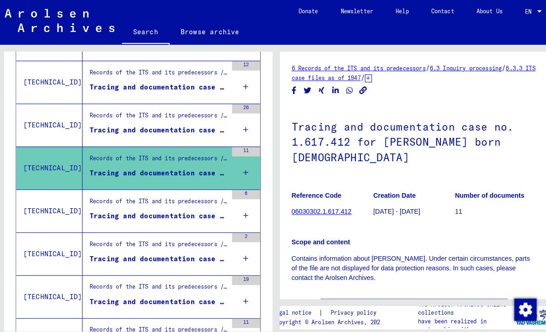
click at [145, 207] on figure "Tracing and documentation case no. 1.721.126 for [PERSON_NAME] born [DEMOGRAPHI…" at bounding box center [158, 214] width 135 height 14
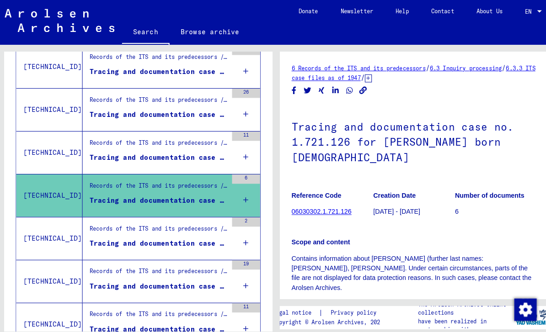
scroll to position [607, 0]
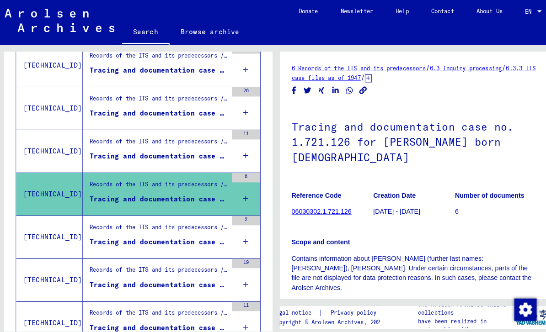
click at [301, 204] on link "06030302.1.721.126" at bounding box center [317, 207] width 59 height 7
click at [299, 204] on link "06030302.1.721.126" at bounding box center [317, 207] width 59 height 7
click at [300, 194] on figure "Reference Code 06030302.1.721.126" at bounding box center [328, 201] width 80 height 41
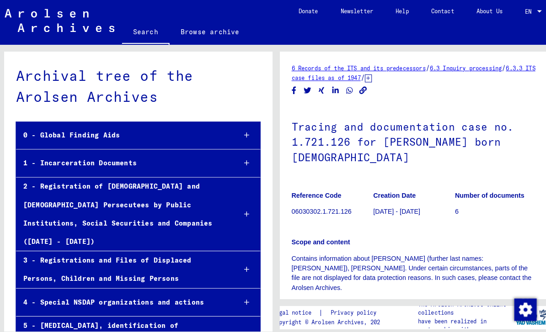
scroll to position [31089, 0]
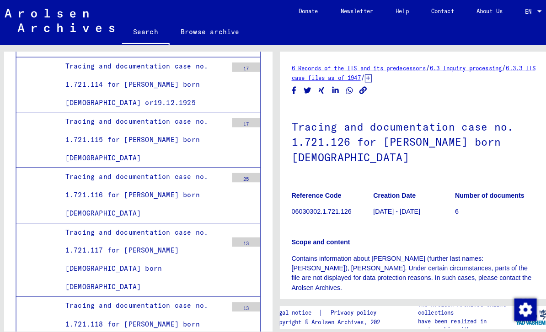
scroll to position [6, 0]
click at [299, 190] on p "Reference Code" at bounding box center [328, 192] width 80 height 10
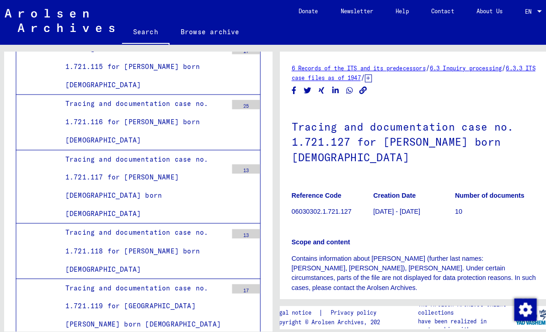
scroll to position [31185, 0]
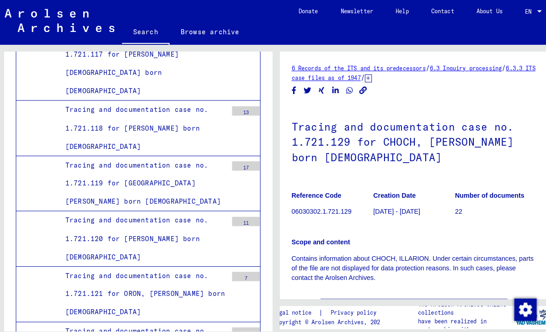
scroll to position [31311, 0]
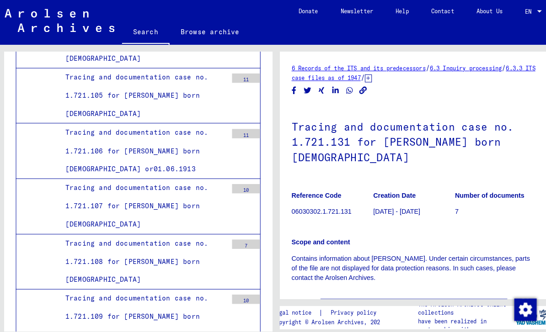
click at [308, 80] on link "6.3.3 ITS case files as of 1947" at bounding box center [407, 72] width 239 height 16
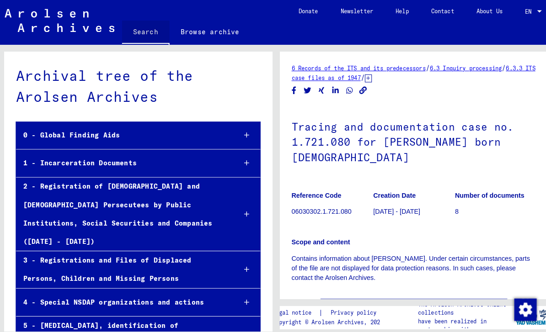
click at [145, 38] on link "Search" at bounding box center [145, 32] width 47 height 24
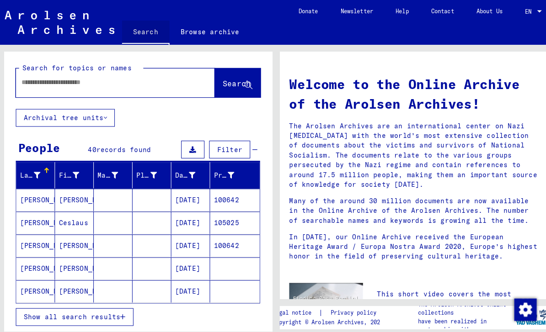
click at [144, 23] on link "Search" at bounding box center [145, 32] width 47 height 24
click at [135, 80] on input "text" at bounding box center [105, 81] width 162 height 10
type input "*"
type input "**********"
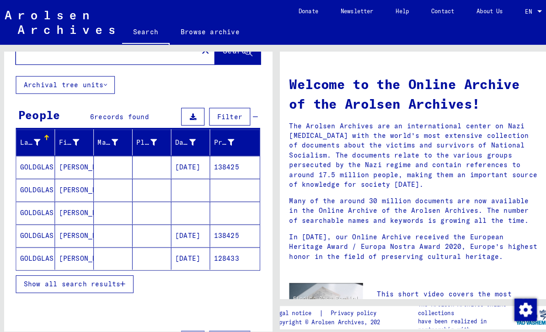
click at [57, 161] on mat-cell "[PERSON_NAME]" at bounding box center [76, 164] width 38 height 22
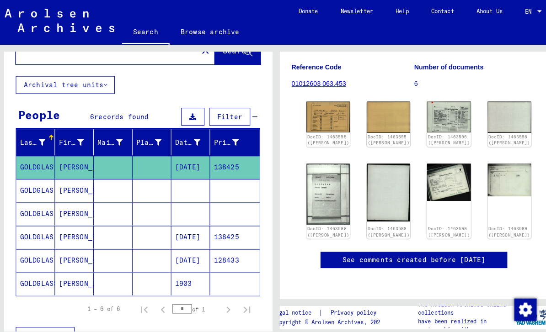
click at [323, 247] on div "See comments created before [DATE]" at bounding box center [407, 255] width 183 height 16
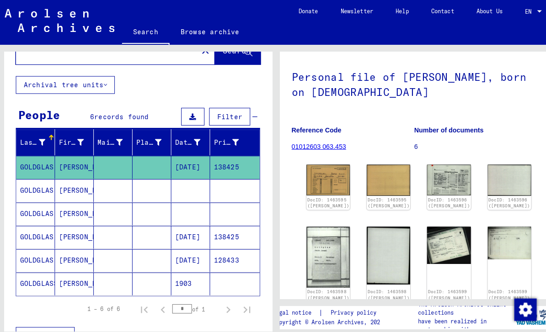
click at [161, 176] on mat-cell at bounding box center [152, 187] width 38 height 22
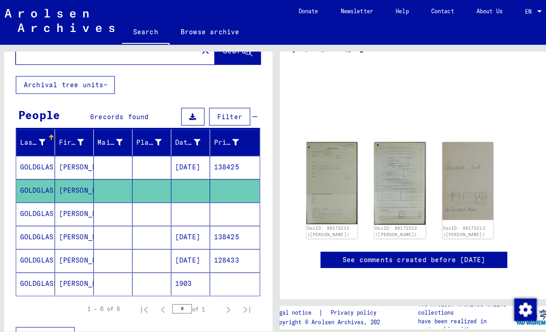
click at [160, 198] on mat-cell at bounding box center [152, 209] width 38 height 22
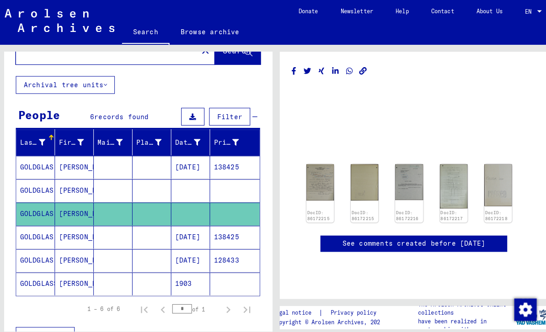
click at [160, 221] on mat-cell at bounding box center [152, 232] width 38 height 22
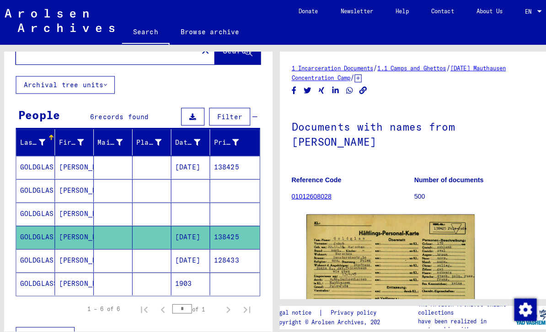
click at [176, 135] on div "Date of Birth" at bounding box center [186, 140] width 25 height 10
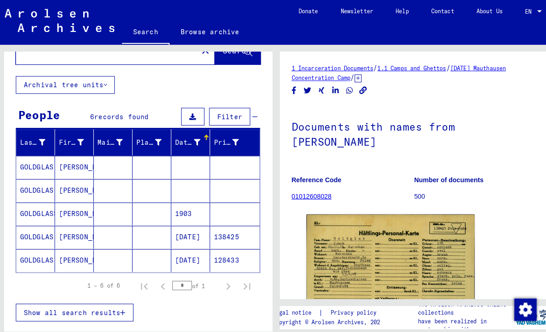
click at [179, 153] on mat-cell at bounding box center [190, 164] width 38 height 22
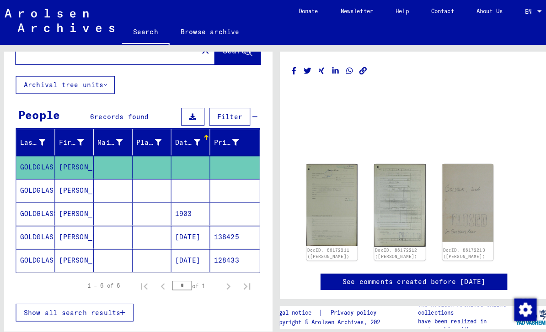
click at [123, 244] on mat-cell at bounding box center [114, 255] width 38 height 22
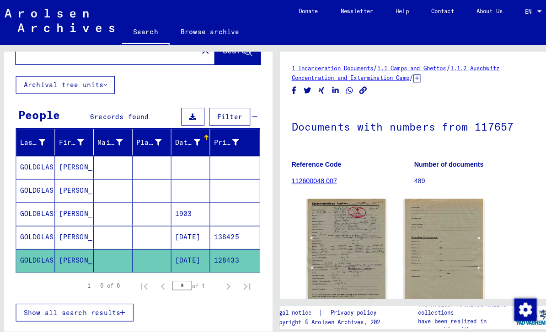
click at [110, 221] on mat-cell at bounding box center [114, 232] width 38 height 22
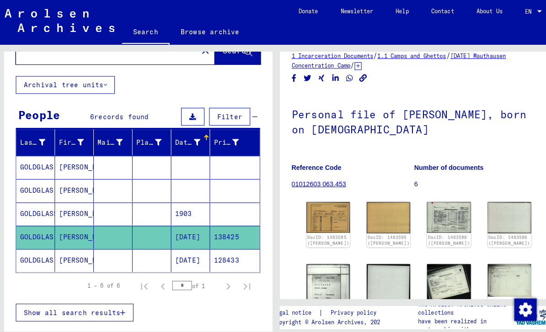
scroll to position [15, 0]
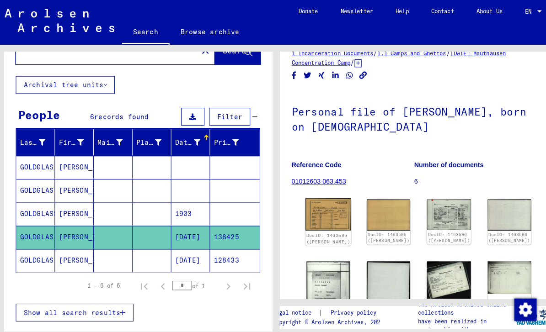
click at [303, 228] on link "DocID: 1463595 ([PERSON_NAME])" at bounding box center [323, 234] width 43 height 12
click at [133, 198] on mat-cell at bounding box center [152, 209] width 38 height 22
